Goal: Task Accomplishment & Management: Complete application form

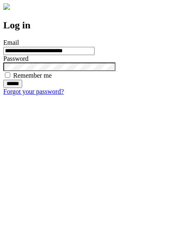
type input "**********"
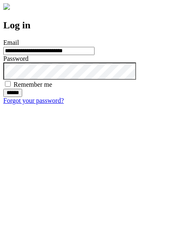
click at [22, 97] on input "******" at bounding box center [12, 93] width 19 height 8
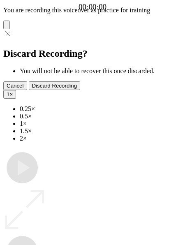
type input "**********"
